Goal: Find specific page/section

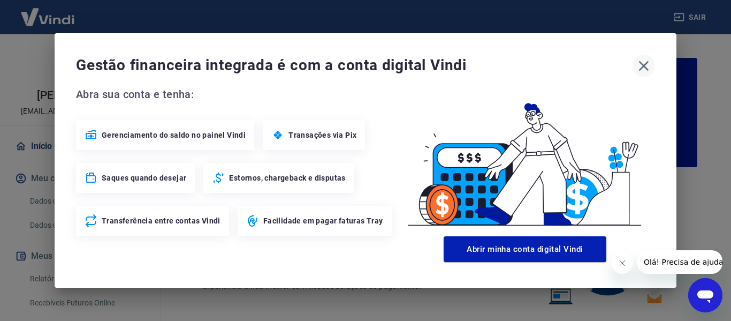
click at [647, 65] on icon "button" at bounding box center [643, 65] width 17 height 17
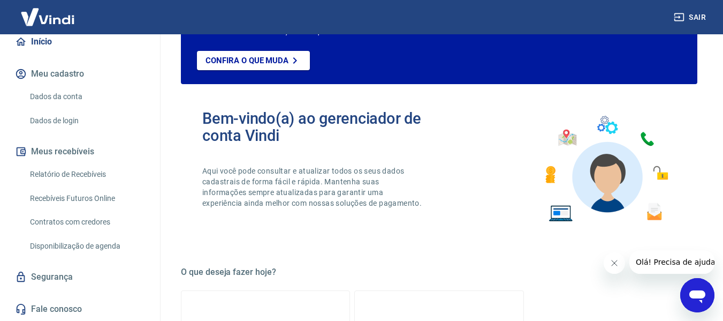
scroll to position [107, 0]
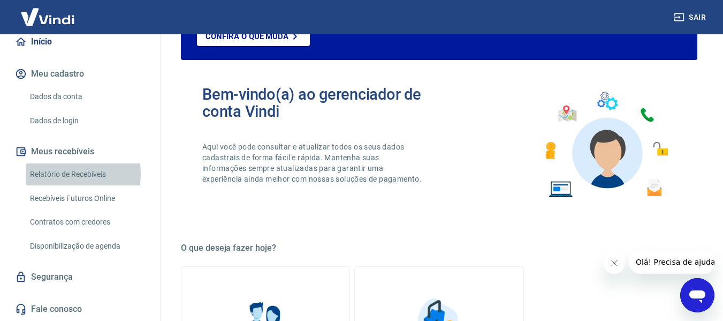
click at [61, 174] on link "Relatório de Recebíveis" at bounding box center [86, 174] width 121 height 22
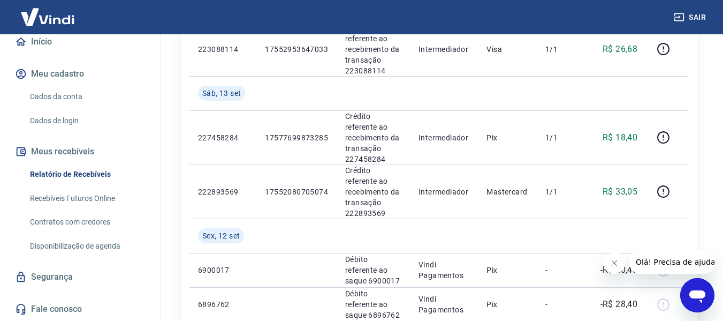
scroll to position [482, 0]
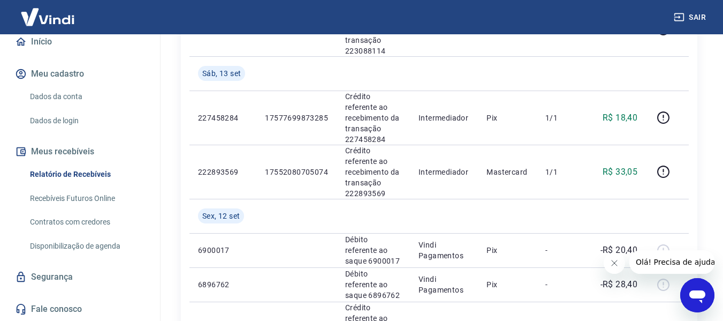
click at [70, 197] on link "Recebíveis Futuros Online" at bounding box center [86, 198] width 121 height 22
